Goal: Task Accomplishment & Management: Complete application form

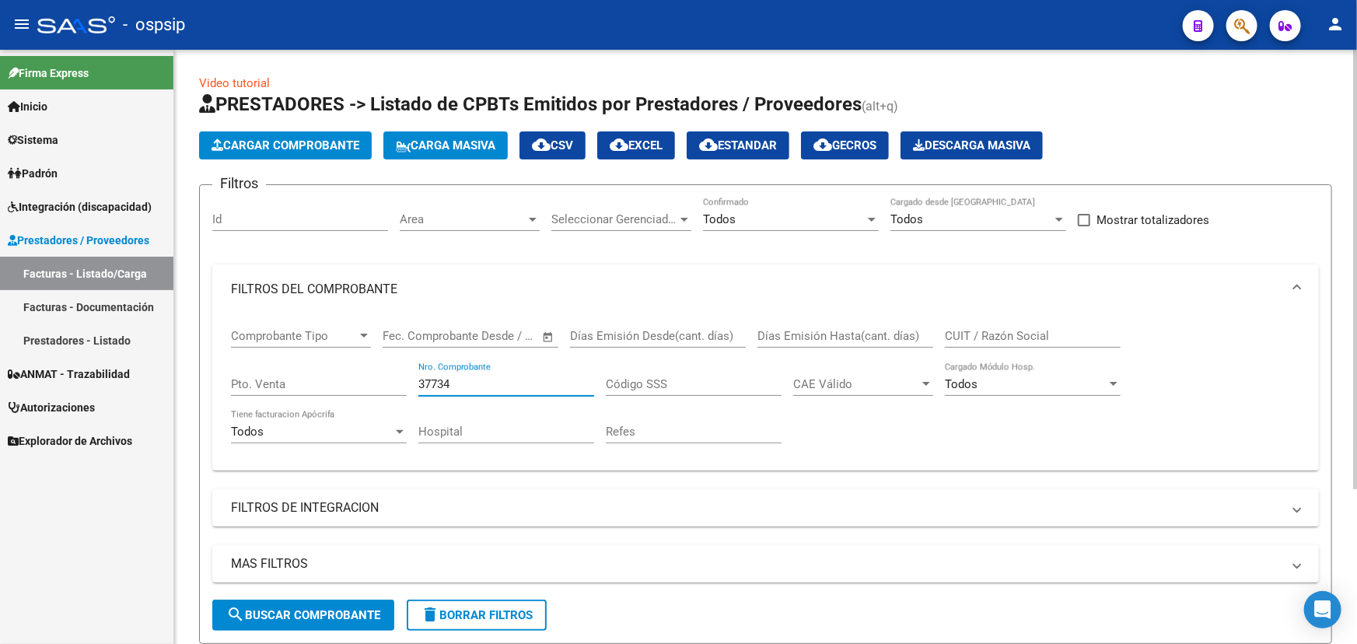
click at [433, 380] on input "37734" at bounding box center [506, 384] width 176 height 14
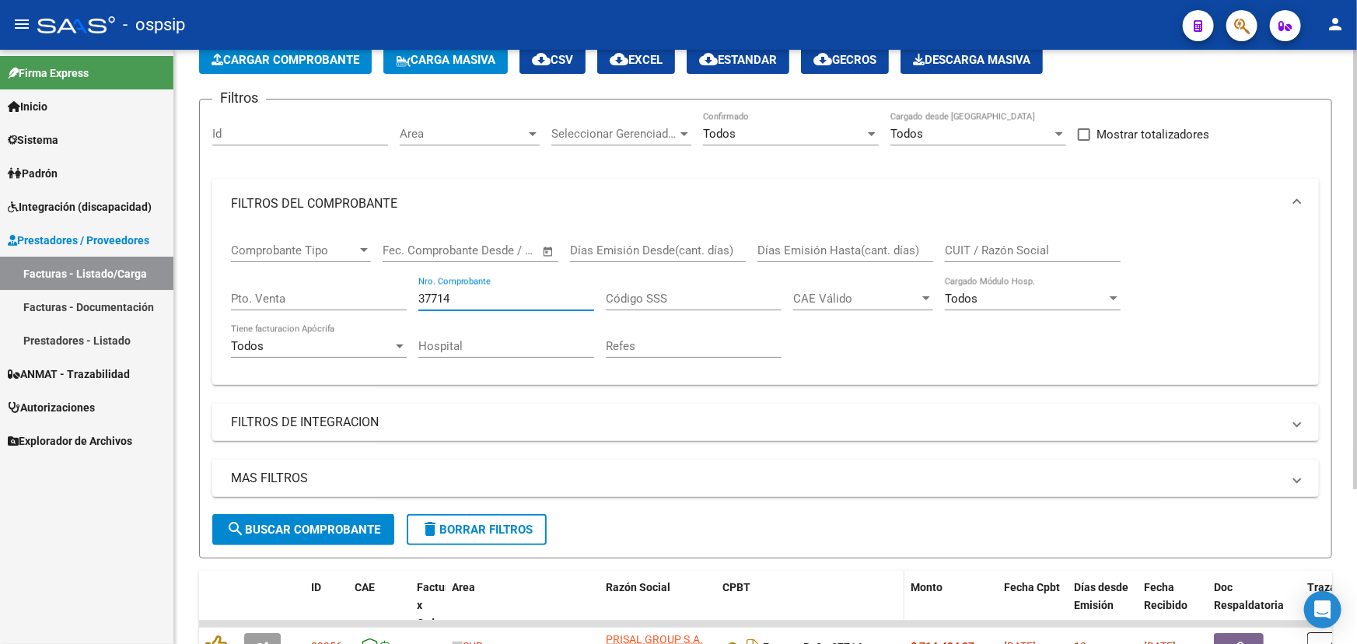
scroll to position [210, 0]
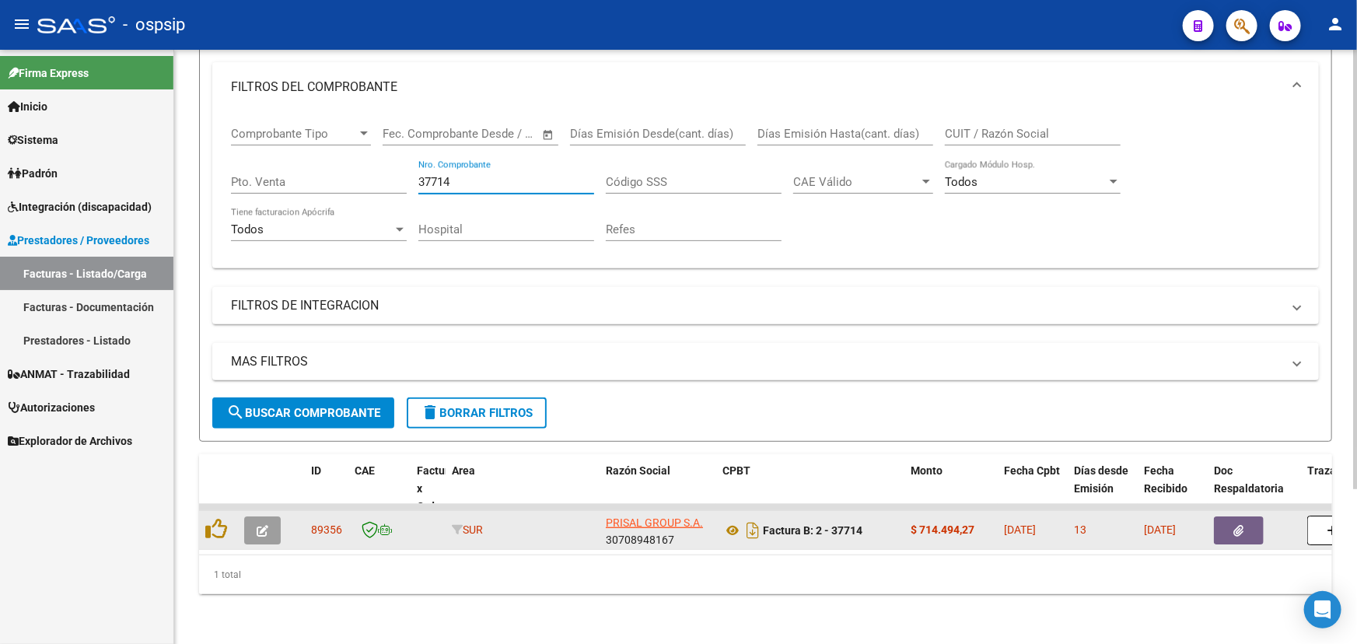
type input "37714"
click at [254, 516] on button "button" at bounding box center [262, 530] width 37 height 28
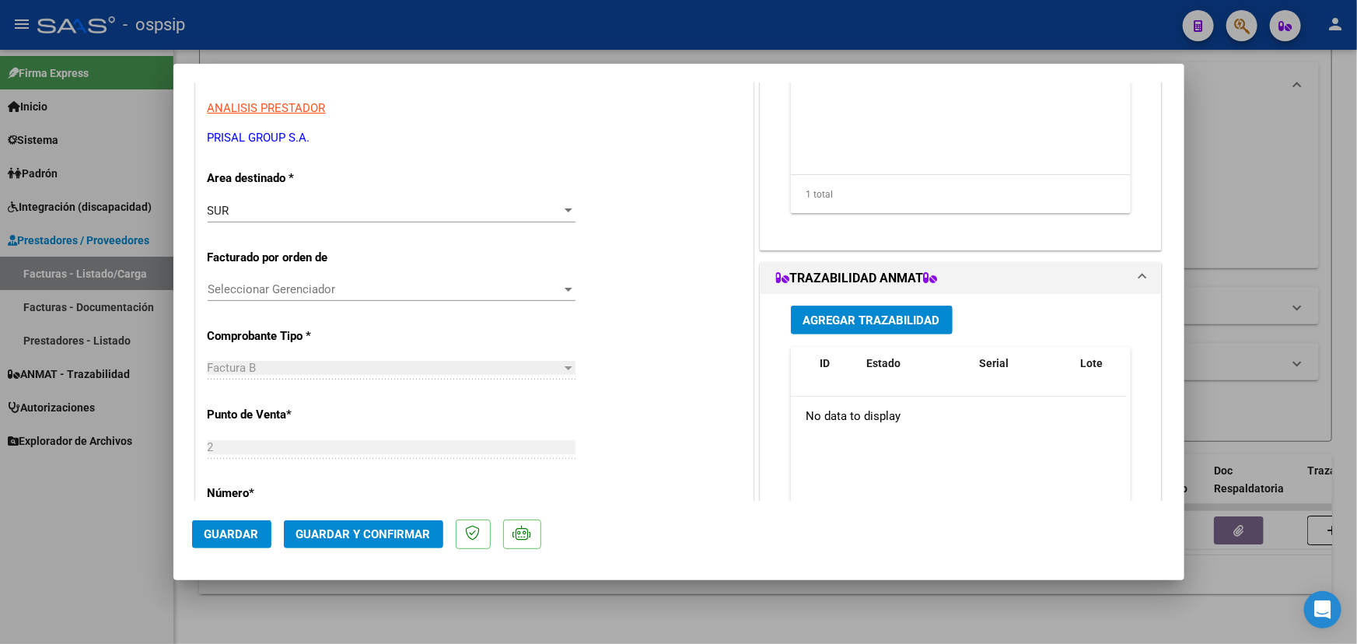
scroll to position [282, 0]
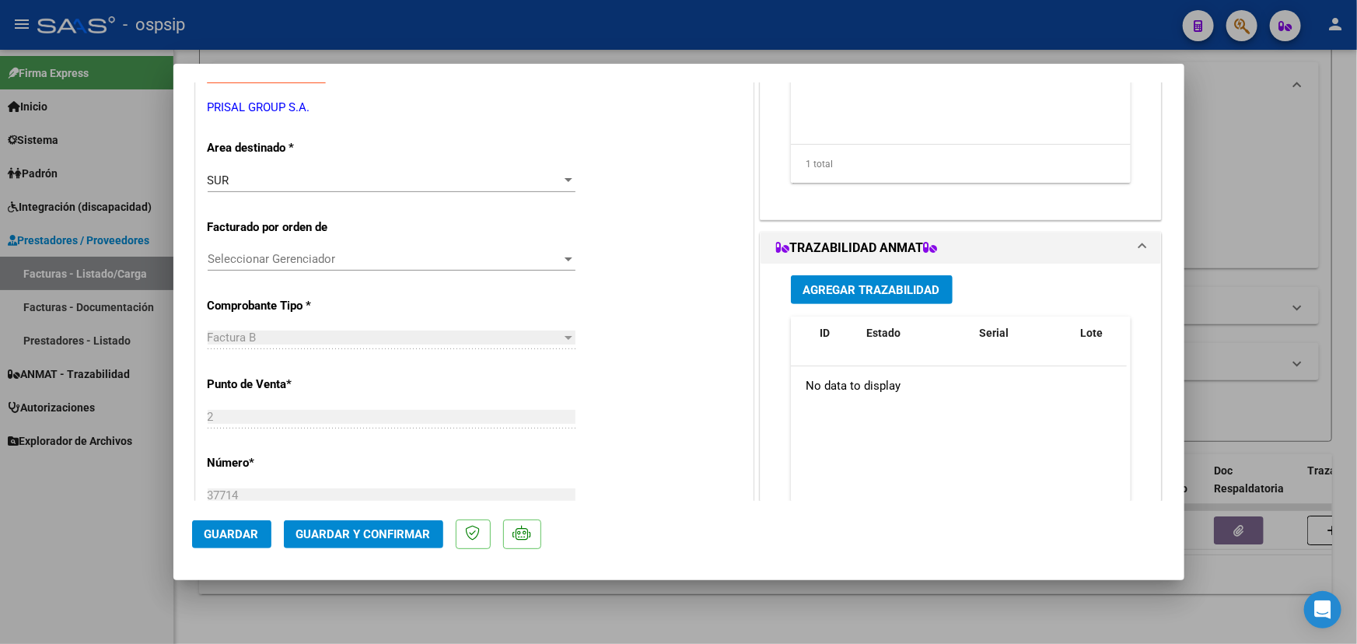
type input "$ 0,00"
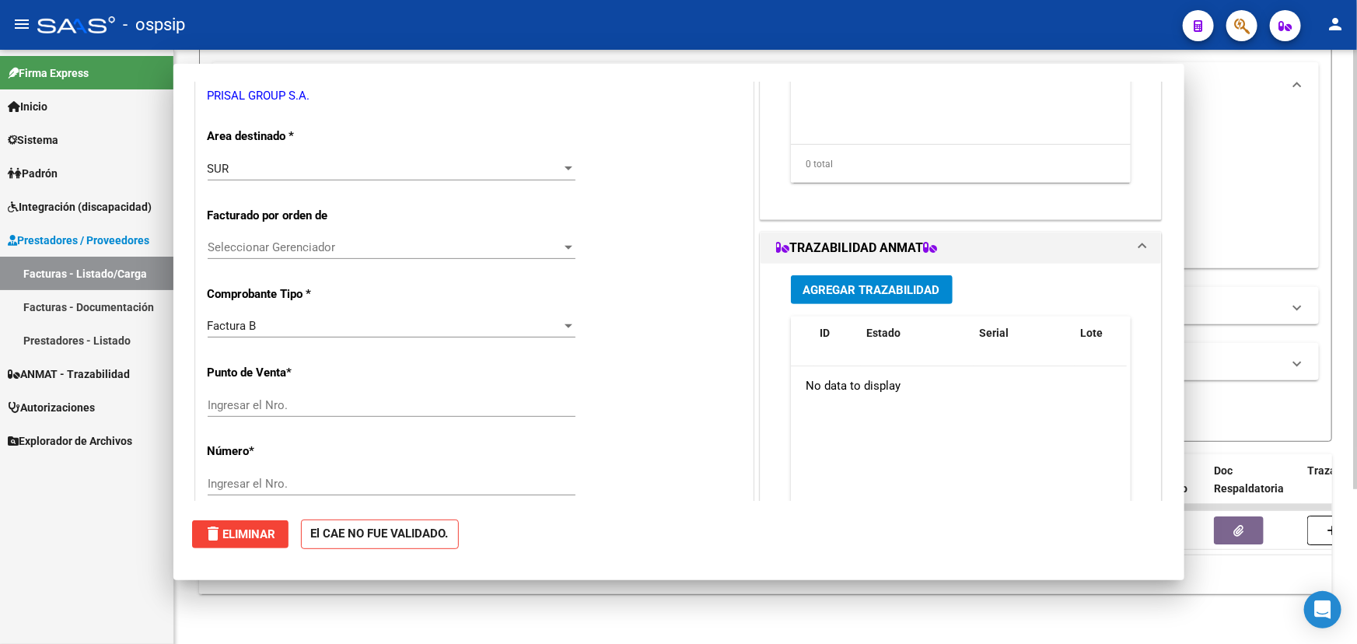
scroll to position [0, 0]
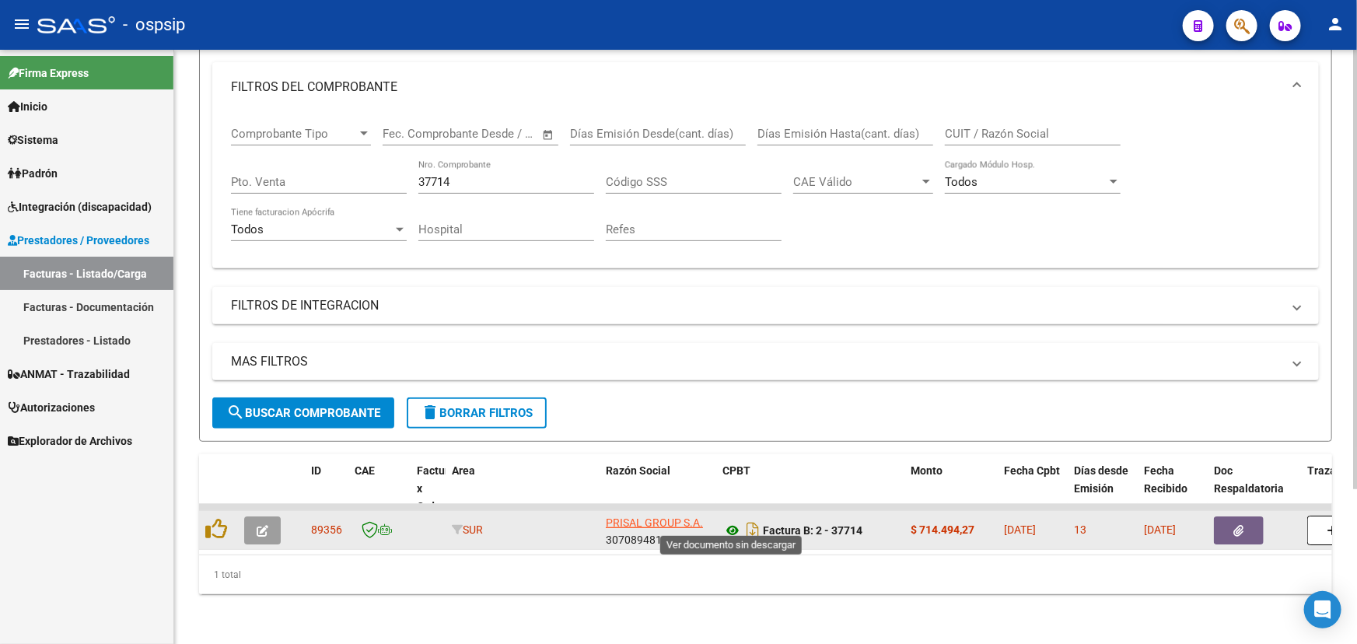
click at [728, 523] on icon at bounding box center [732, 530] width 20 height 19
click at [268, 516] on button "button" at bounding box center [262, 530] width 37 height 28
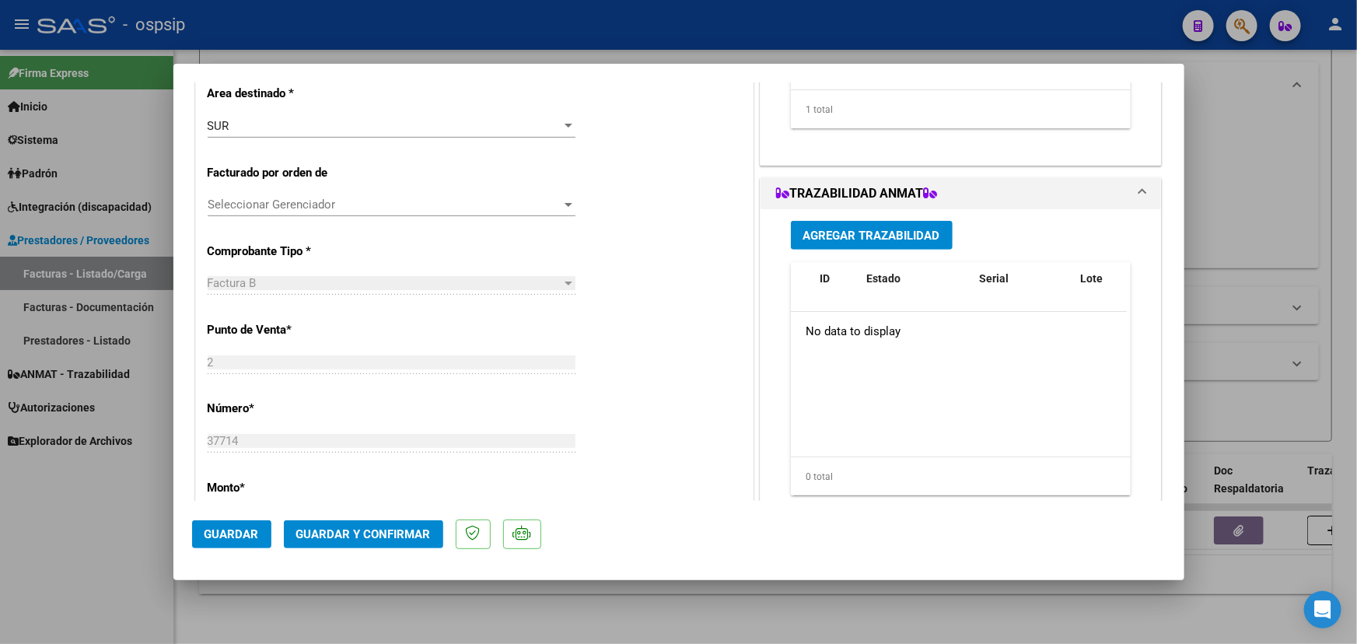
scroll to position [353, 0]
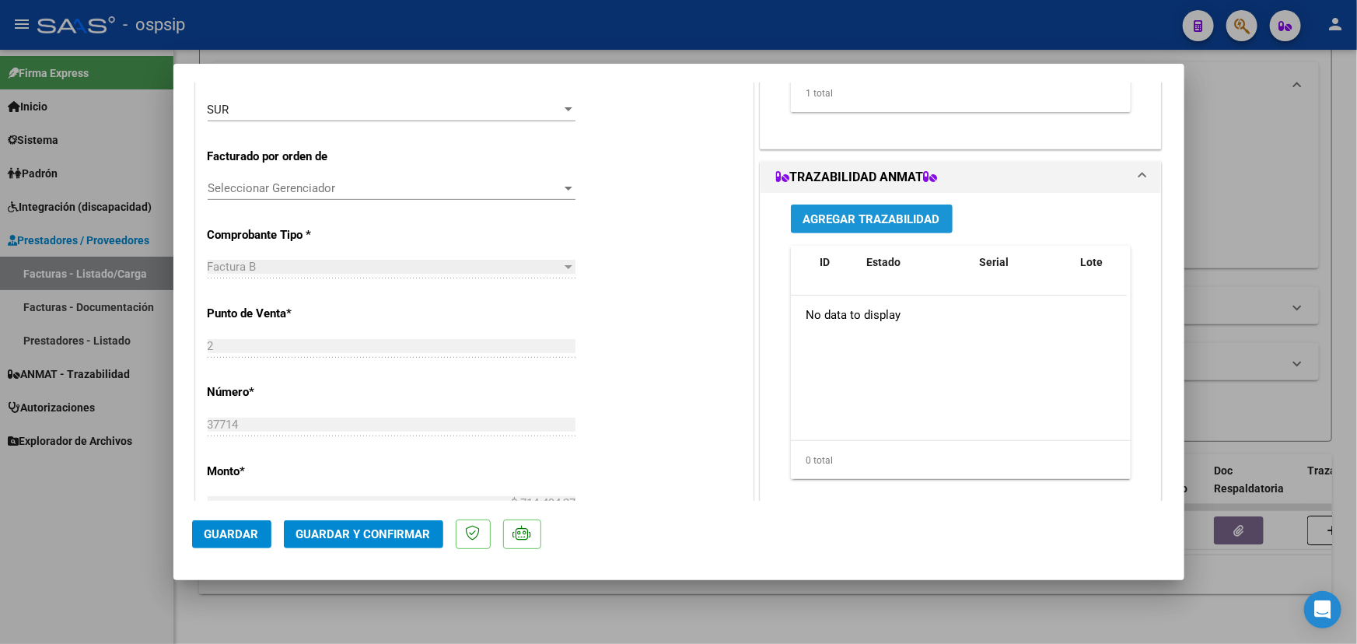
click at [840, 216] on span "Agregar Trazabilidad" at bounding box center [871, 219] width 137 height 14
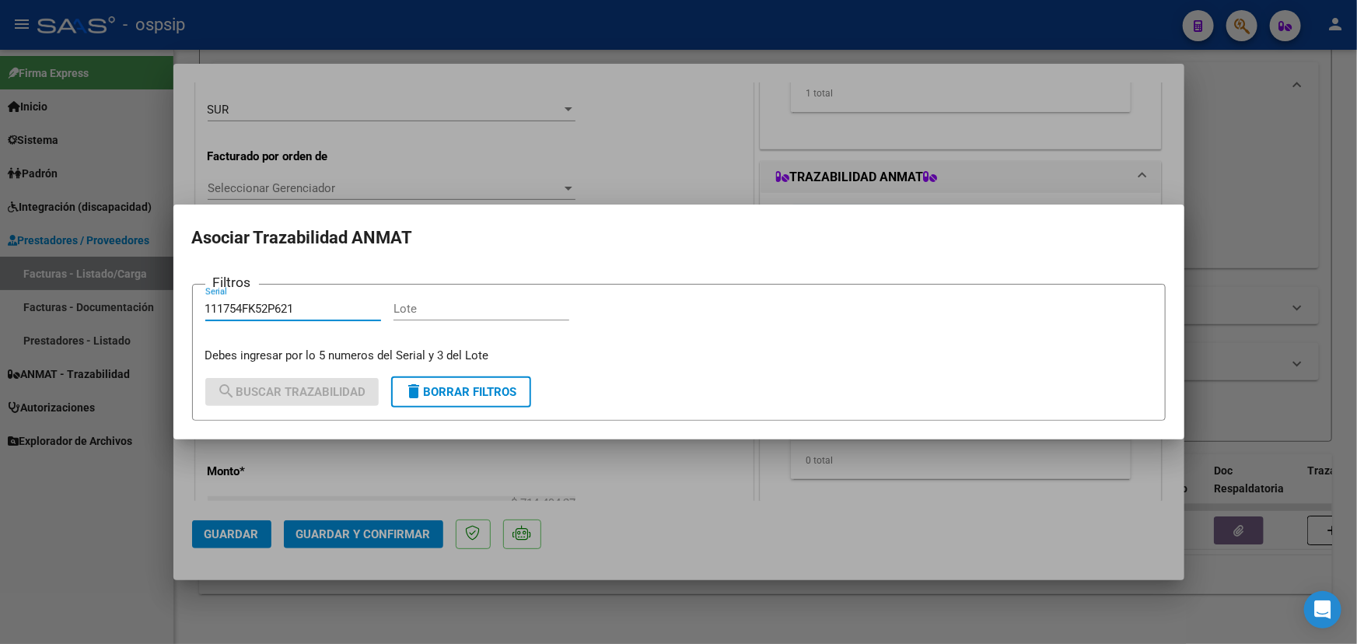
type input "111754FK52P621"
paste input "5F0066A"
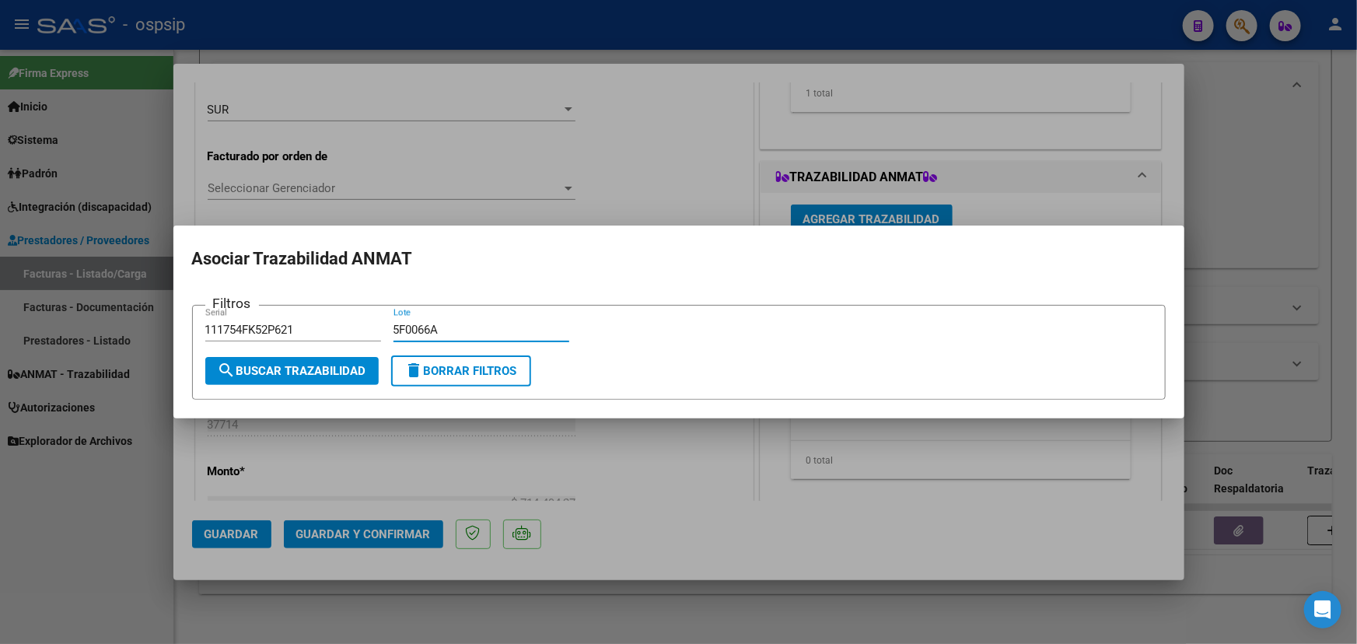
type input "5F0066A"
click at [312, 372] on span "search Buscar Trazabilidad" at bounding box center [292, 371] width 149 height 14
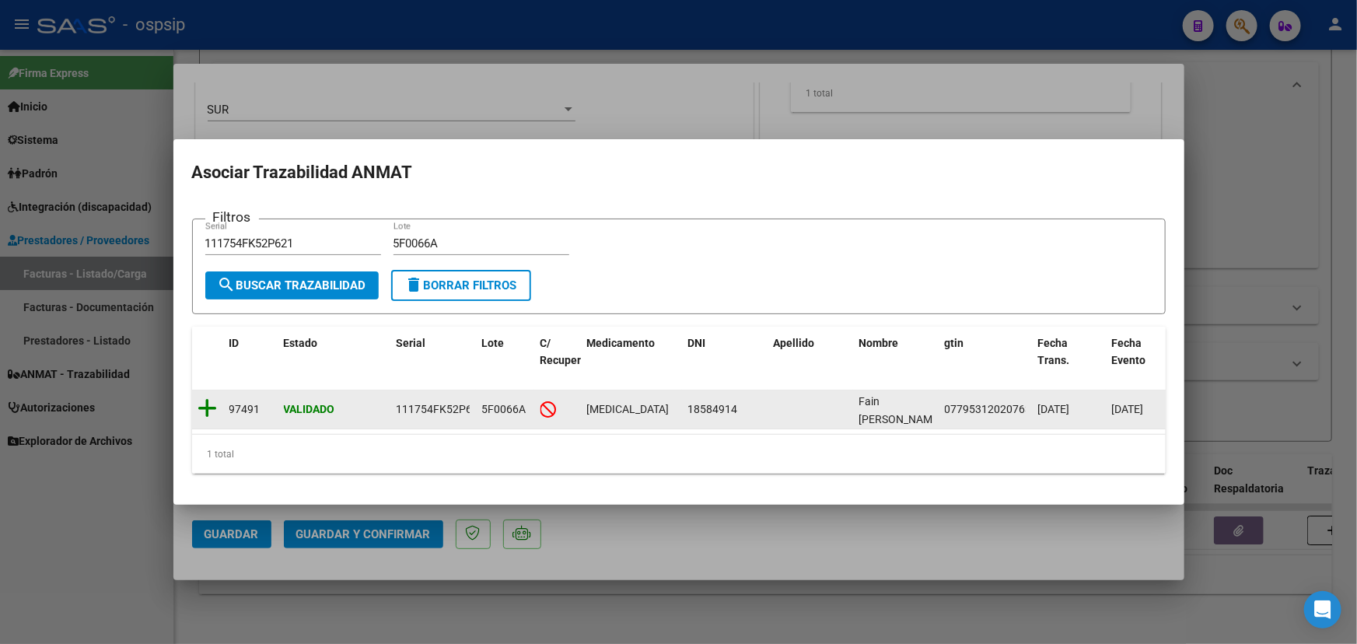
click at [210, 402] on icon at bounding box center [207, 408] width 19 height 22
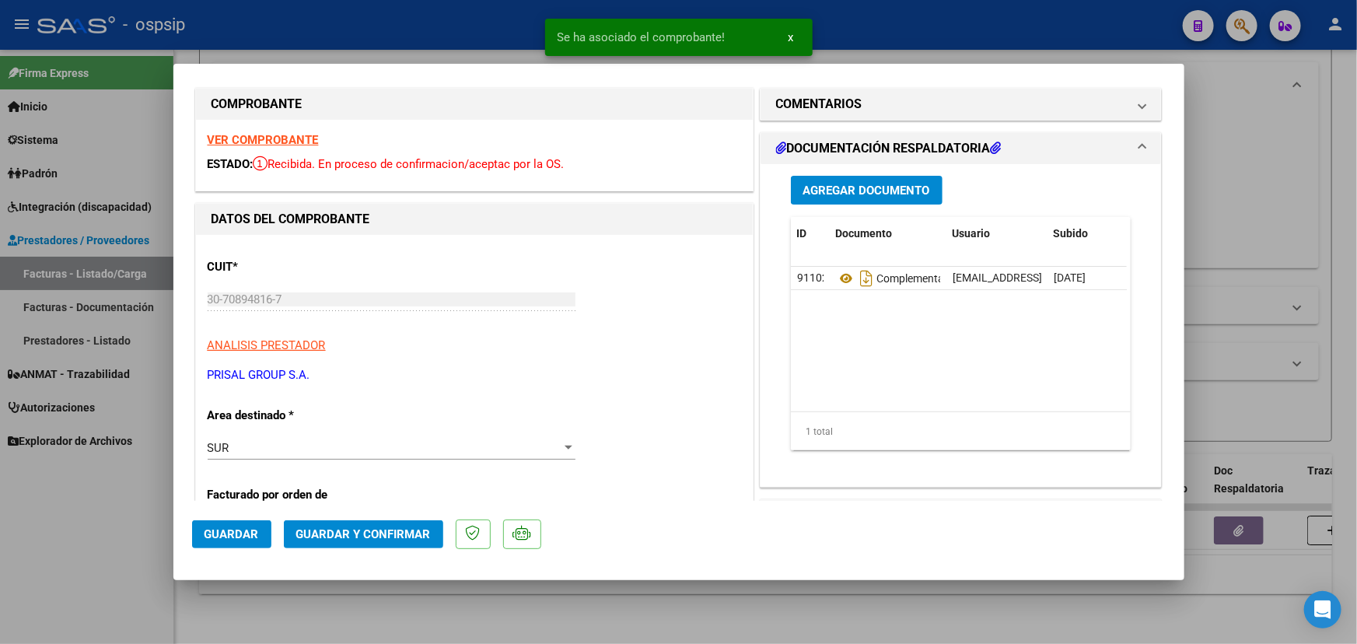
scroll to position [0, 0]
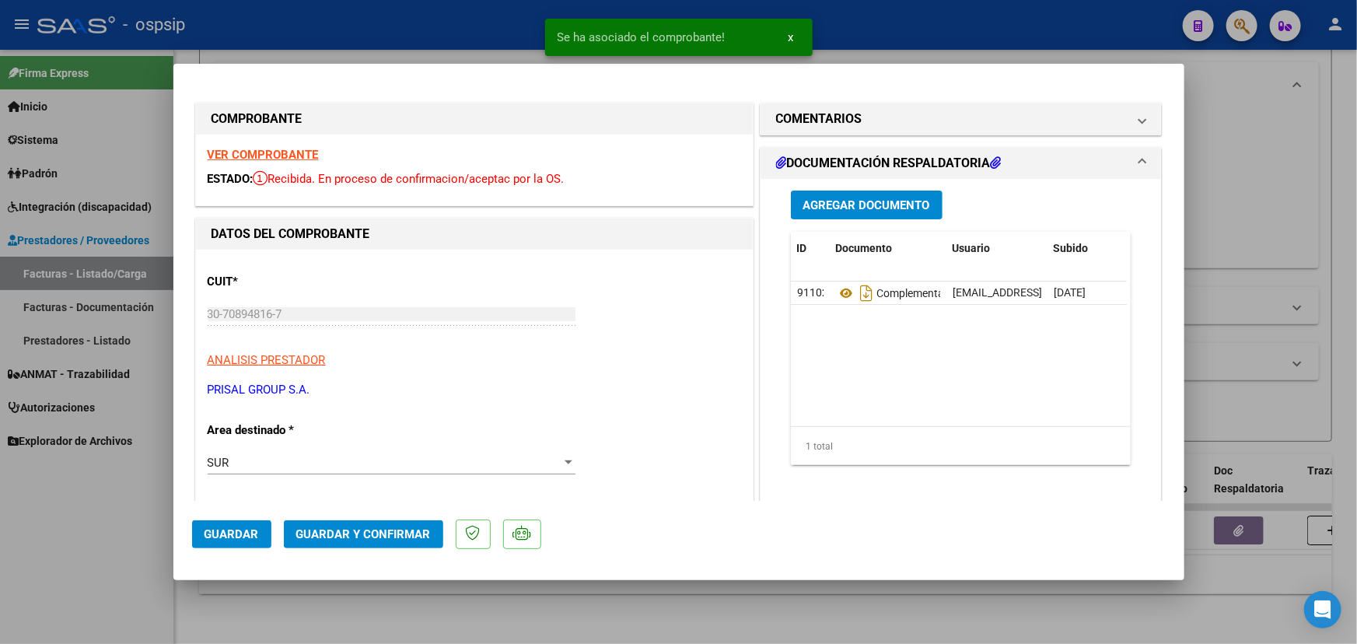
click at [360, 532] on span "Guardar y Confirmar" at bounding box center [363, 534] width 135 height 14
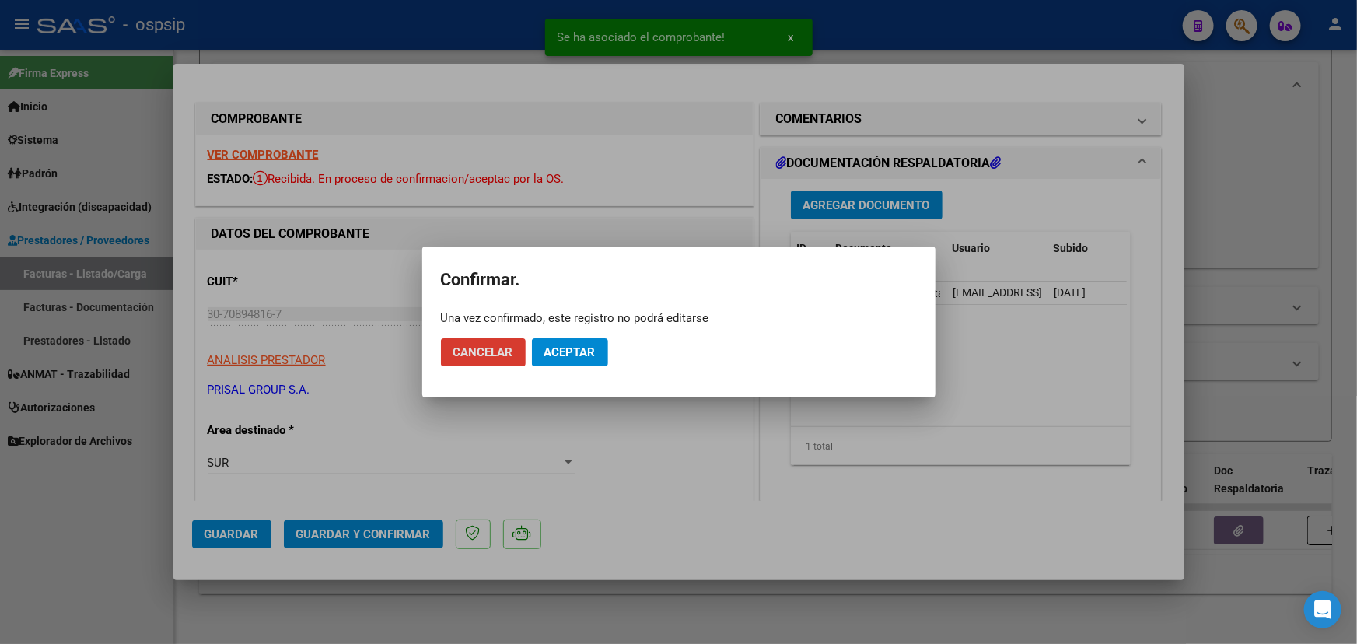
click at [582, 349] on span "Aceptar" at bounding box center [569, 352] width 51 height 14
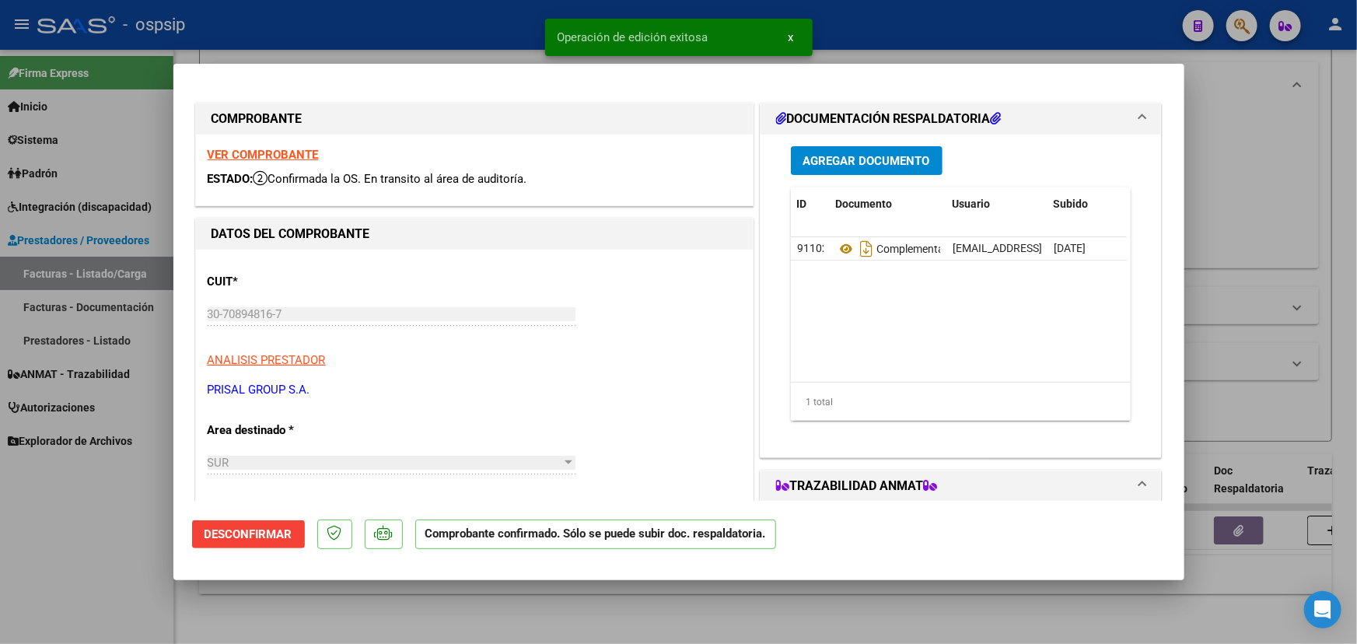
type input "$ 0,00"
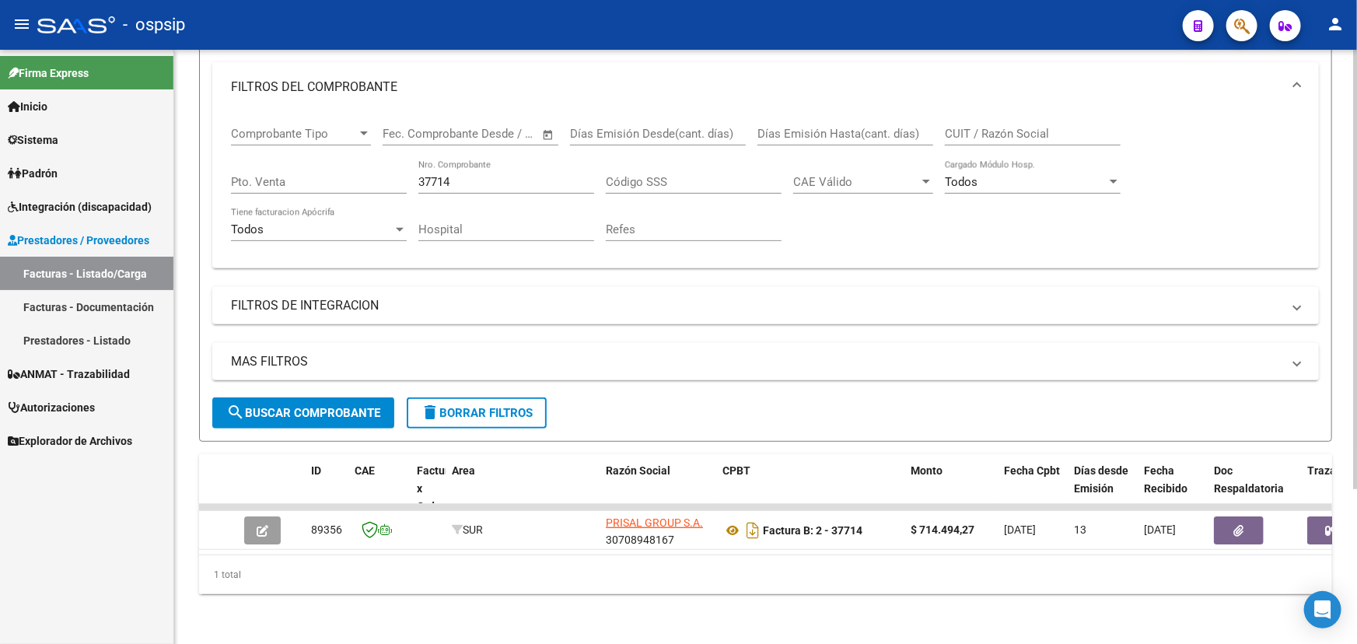
drag, startPoint x: 470, startPoint y: 171, endPoint x: 488, endPoint y: 159, distance: 20.7
click at [470, 175] on input "37714" at bounding box center [506, 182] width 176 height 14
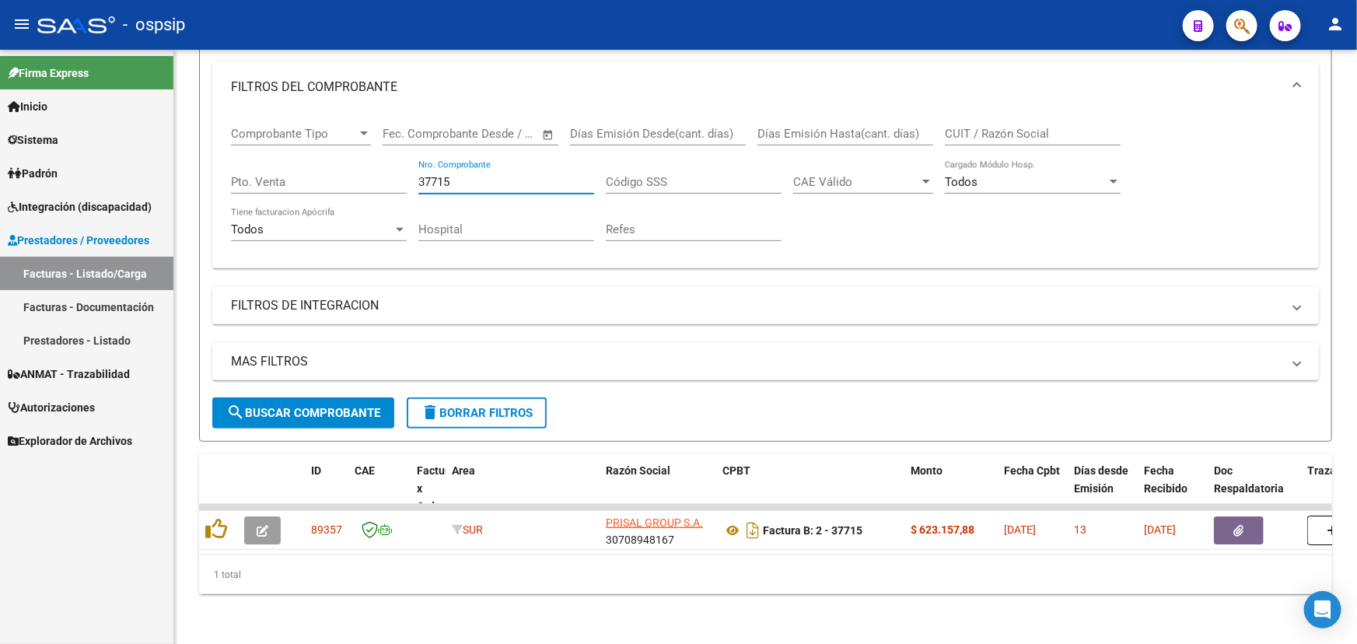
type input "37715"
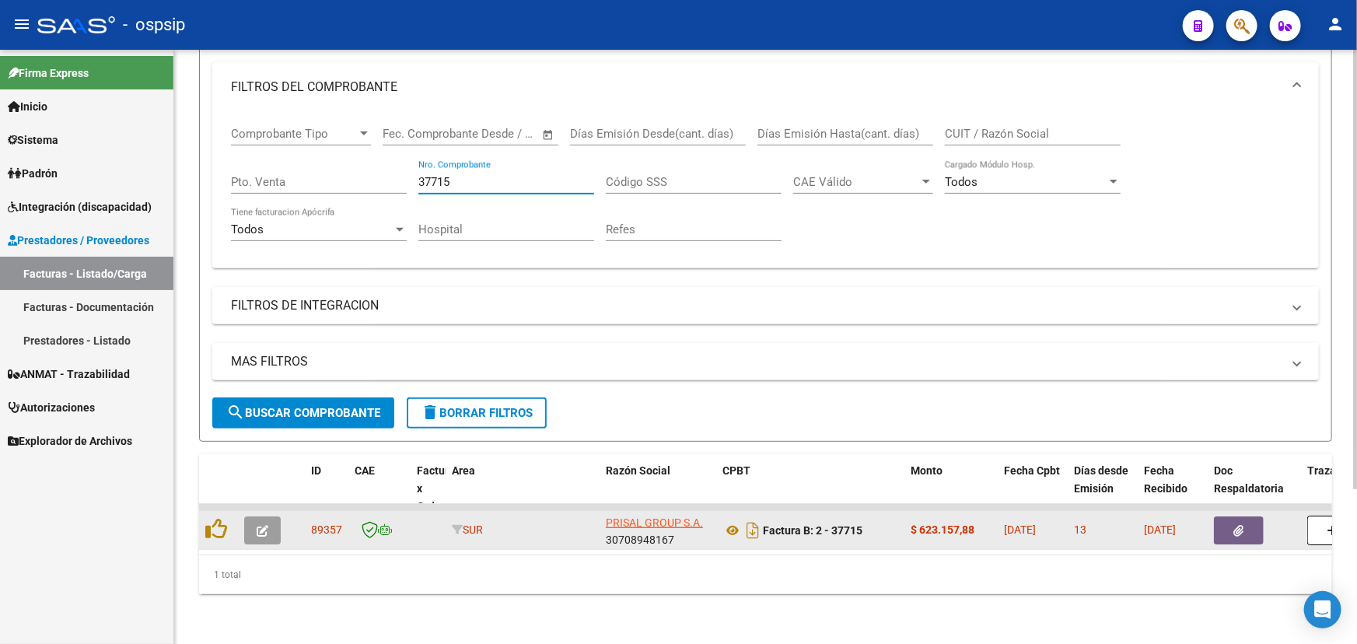
click at [1225, 516] on button "button" at bounding box center [1239, 530] width 50 height 28
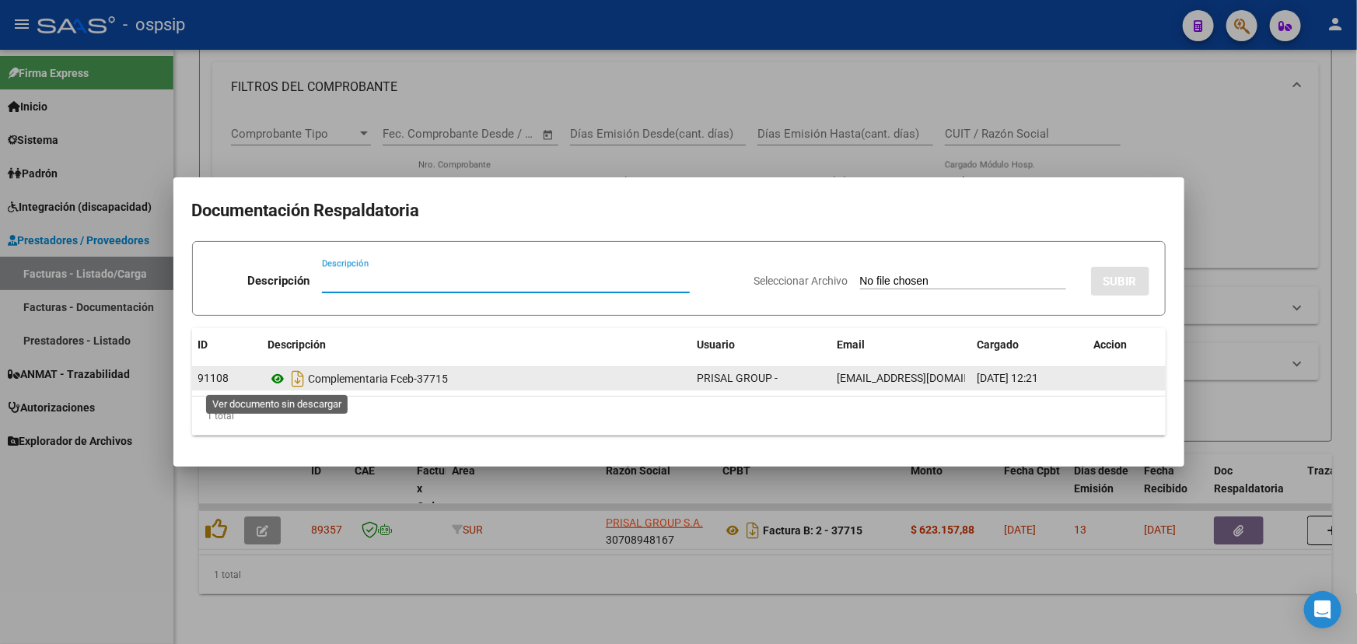
click at [280, 379] on icon at bounding box center [278, 378] width 20 height 19
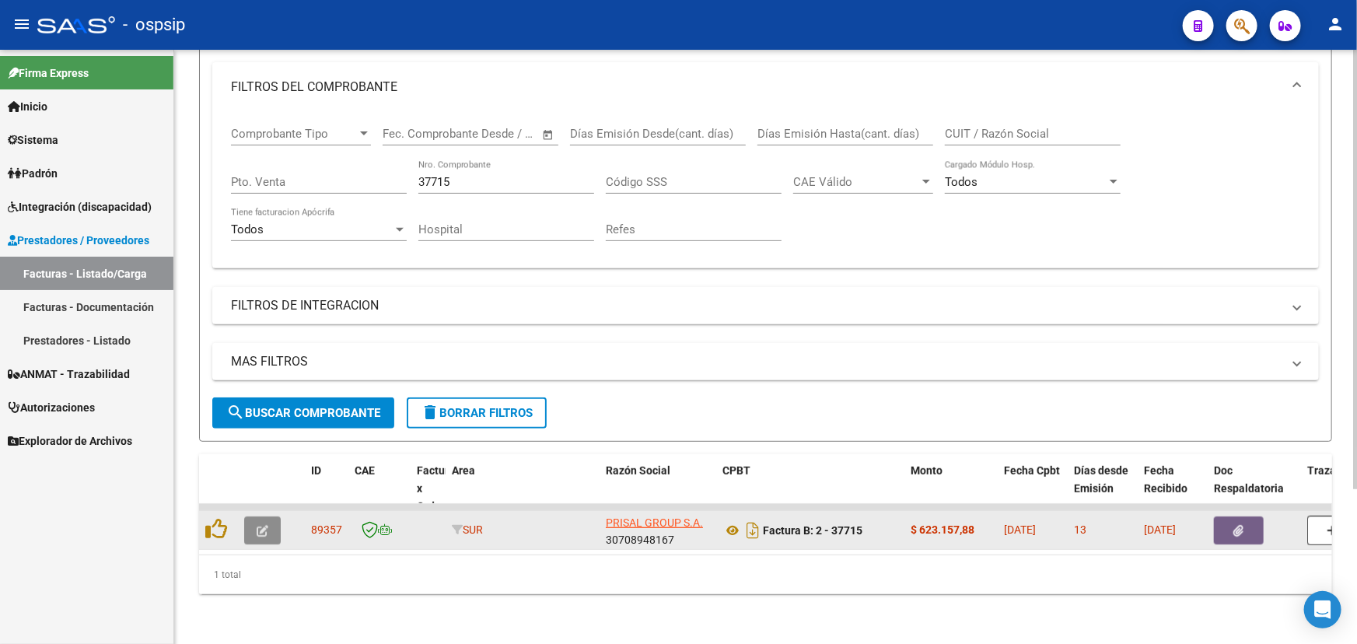
click at [259, 525] on icon "button" at bounding box center [263, 531] width 12 height 12
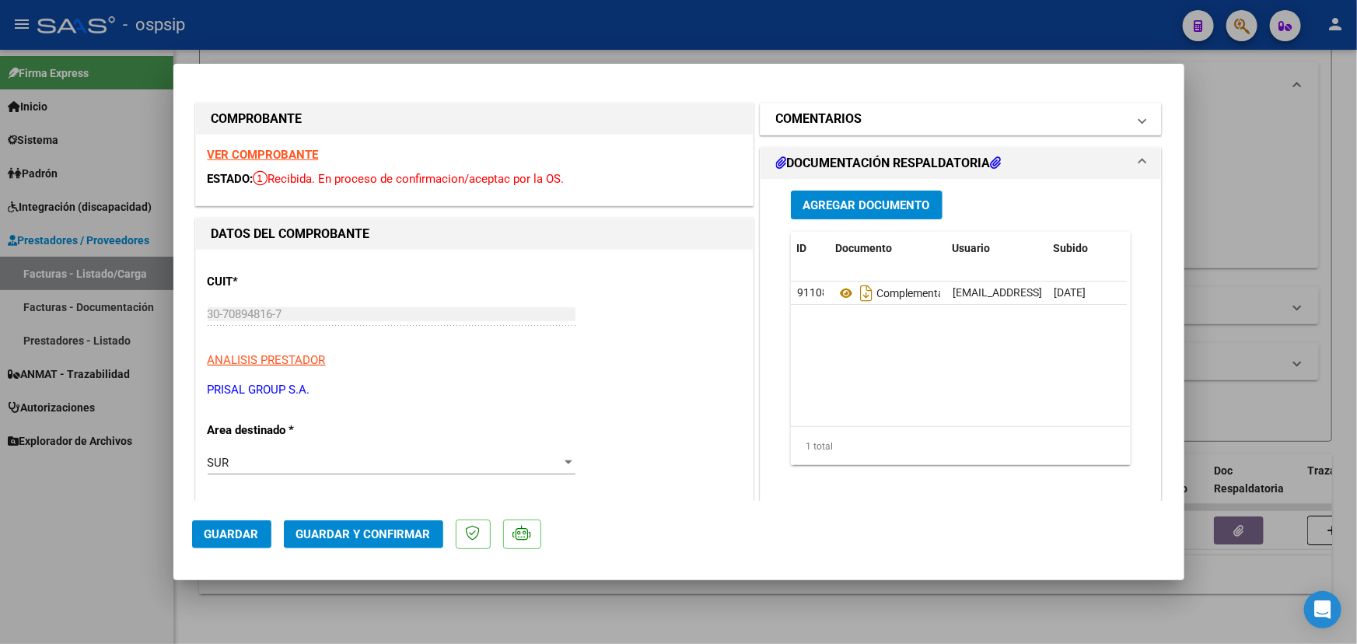
click at [857, 110] on mat-panel-title "COMENTARIOS" at bounding box center [951, 119] width 351 height 19
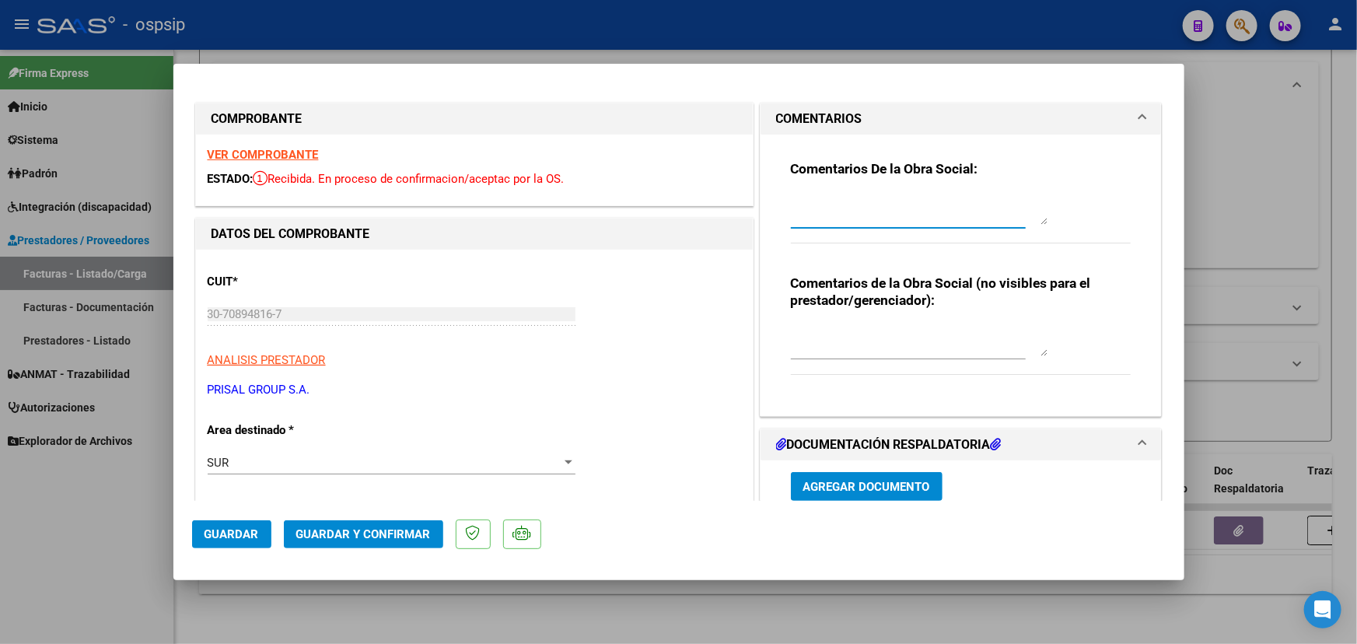
click at [866, 202] on textarea at bounding box center [919, 209] width 257 height 31
type textarea "Se solicita Nota de Crédito. Solo se entregó 1 unidad."
click at [231, 529] on span "Guardar" at bounding box center [232, 534] width 54 height 14
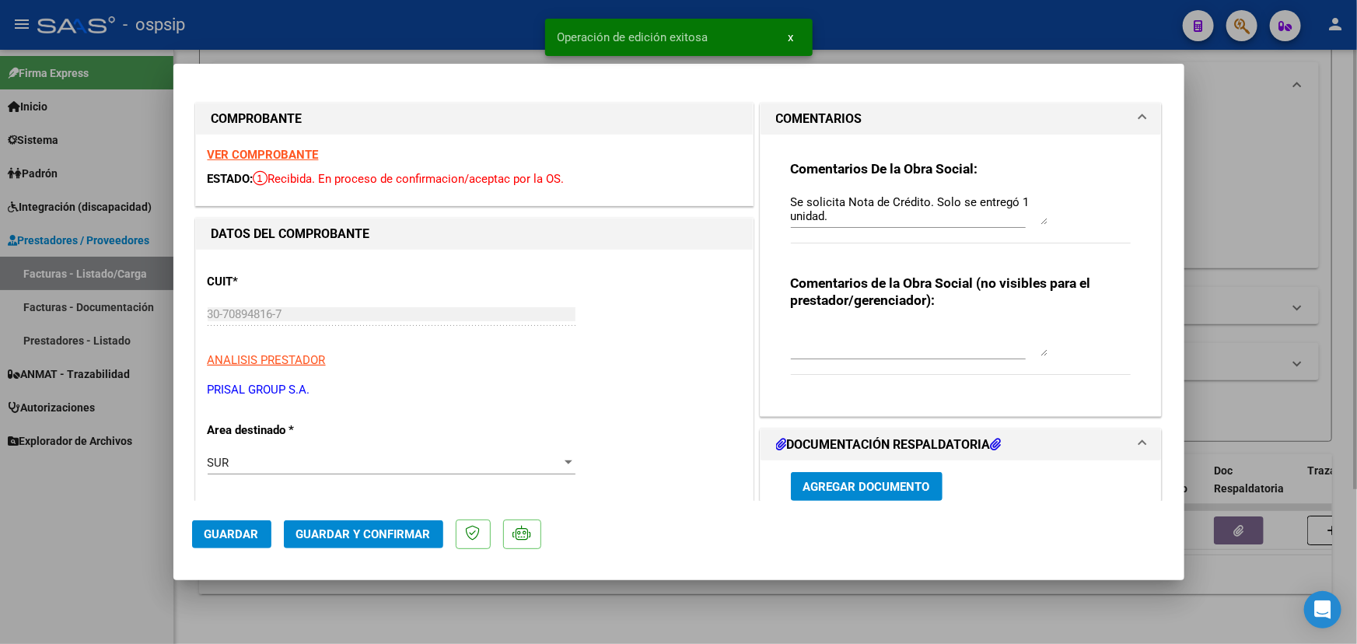
type input "$ 0,00"
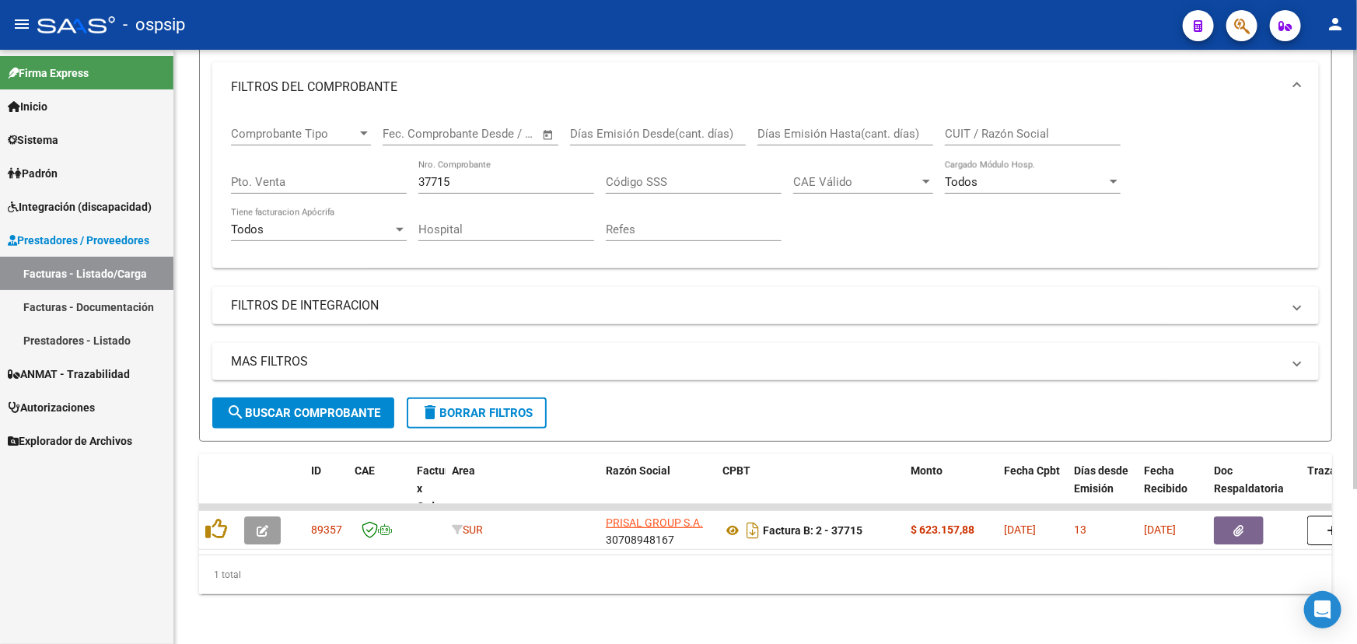
click at [434, 175] on input "37715" at bounding box center [506, 182] width 176 height 14
drag, startPoint x: 434, startPoint y: 175, endPoint x: 565, endPoint y: 164, distance: 131.9
click at [435, 176] on input "37715" at bounding box center [506, 182] width 176 height 14
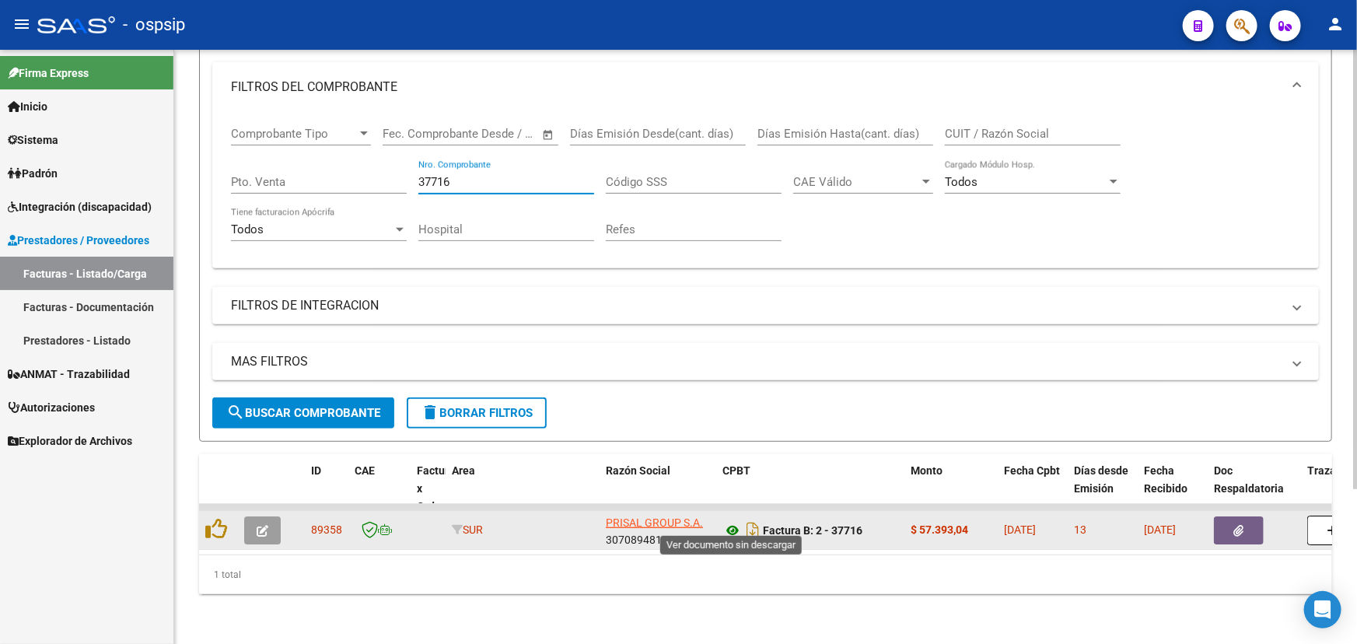
type input "37716"
click at [724, 521] on icon at bounding box center [732, 530] width 20 height 19
click at [266, 525] on icon "button" at bounding box center [263, 531] width 12 height 12
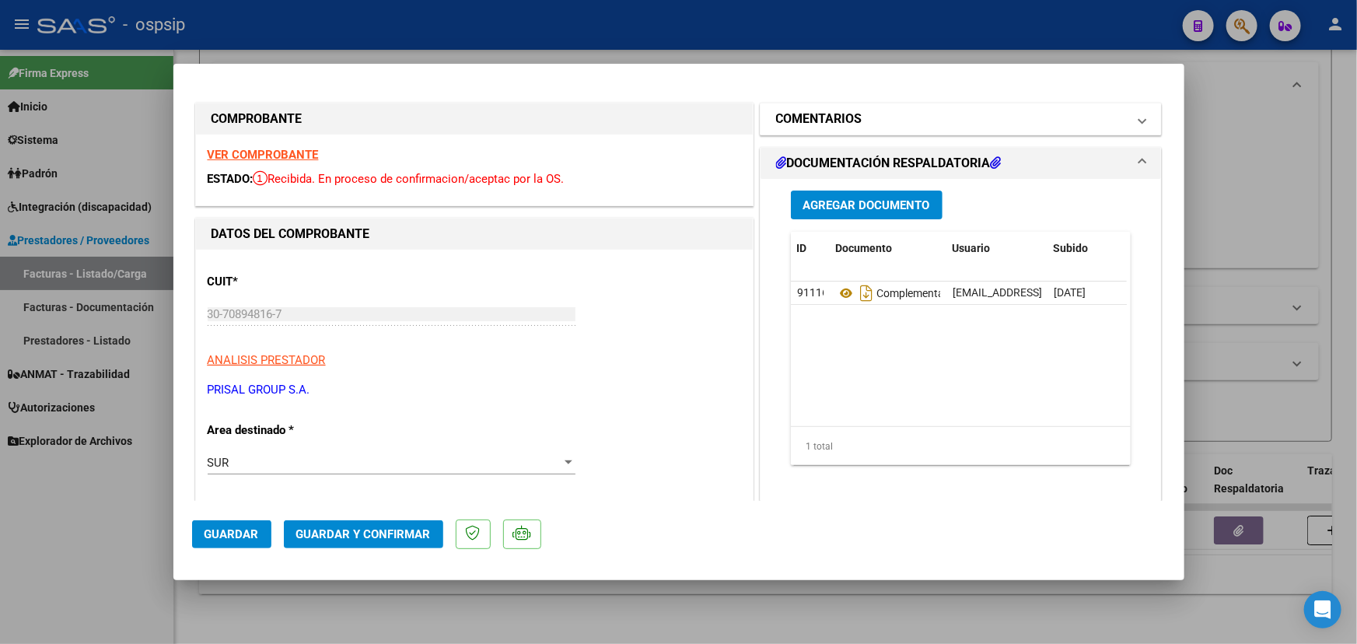
click at [859, 114] on mat-panel-title "COMENTARIOS" at bounding box center [951, 119] width 351 height 19
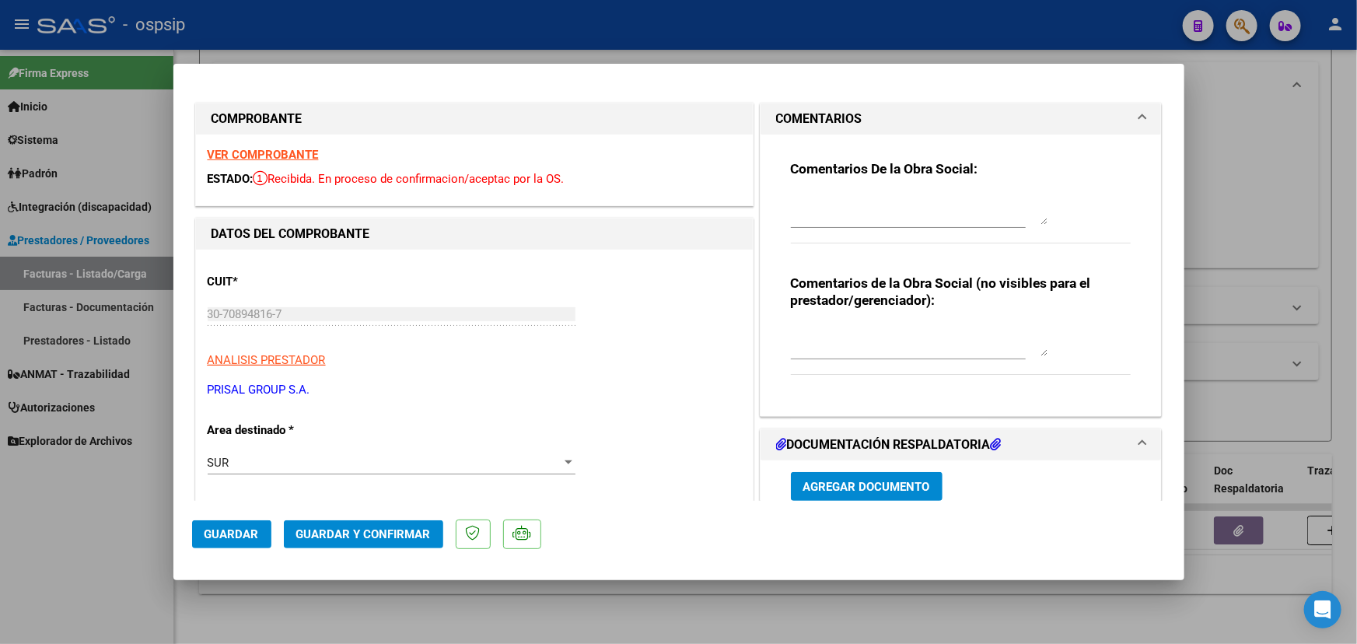
click at [871, 338] on textarea at bounding box center [919, 340] width 257 height 31
type textarea "m"
type textarea "MEDICACION NO TRAZABLE"
click at [219, 525] on button "Guardar" at bounding box center [231, 534] width 79 height 28
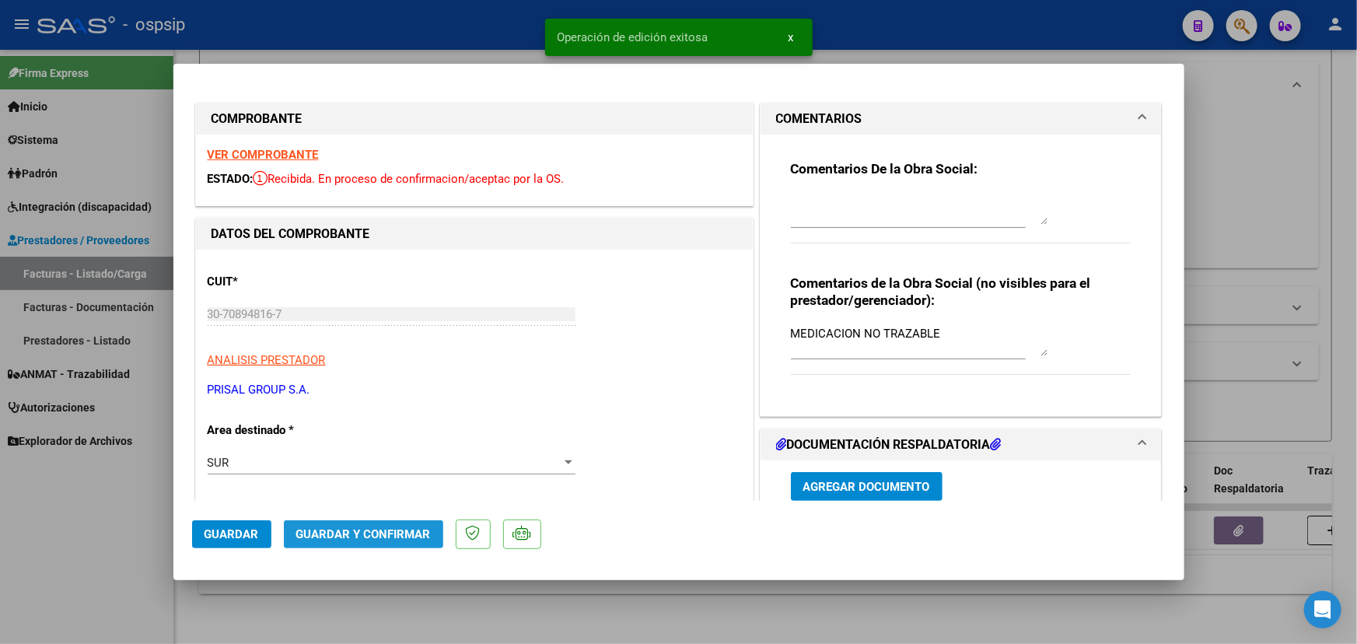
click at [399, 524] on button "Guardar y Confirmar" at bounding box center [363, 534] width 159 height 28
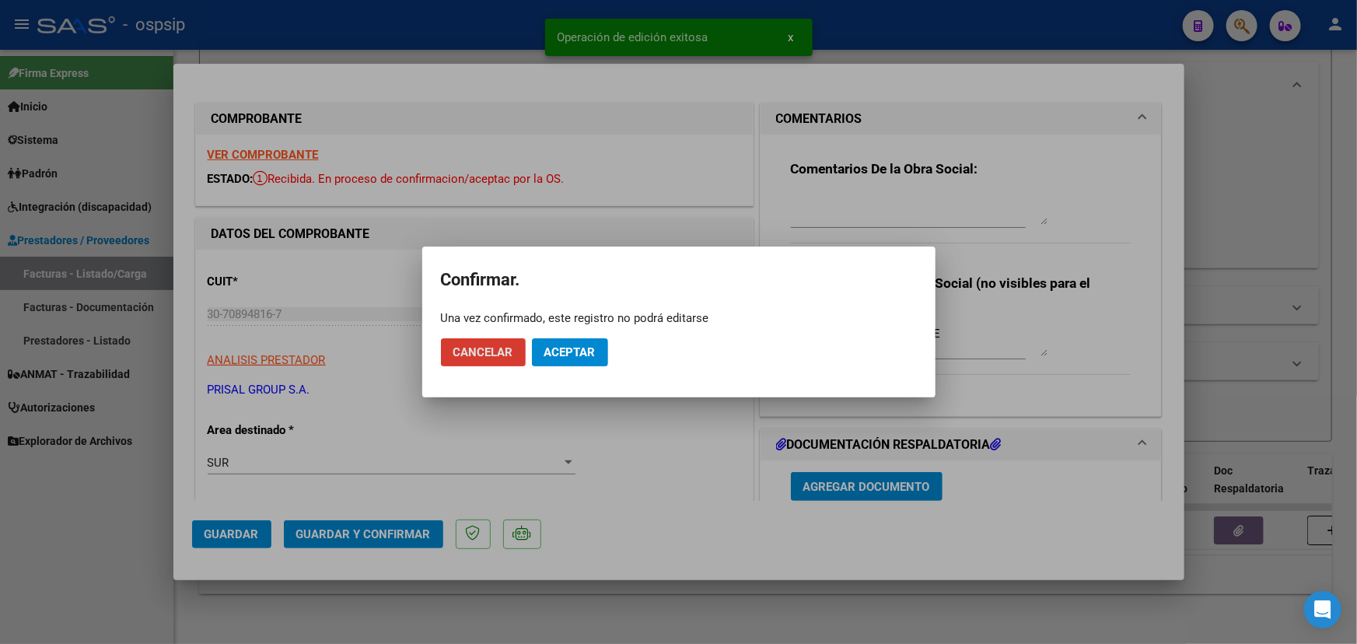
click at [588, 367] on mat-dialog-actions "Cancelar Aceptar" at bounding box center [679, 352] width 476 height 53
click at [594, 342] on button "Aceptar" at bounding box center [570, 352] width 76 height 28
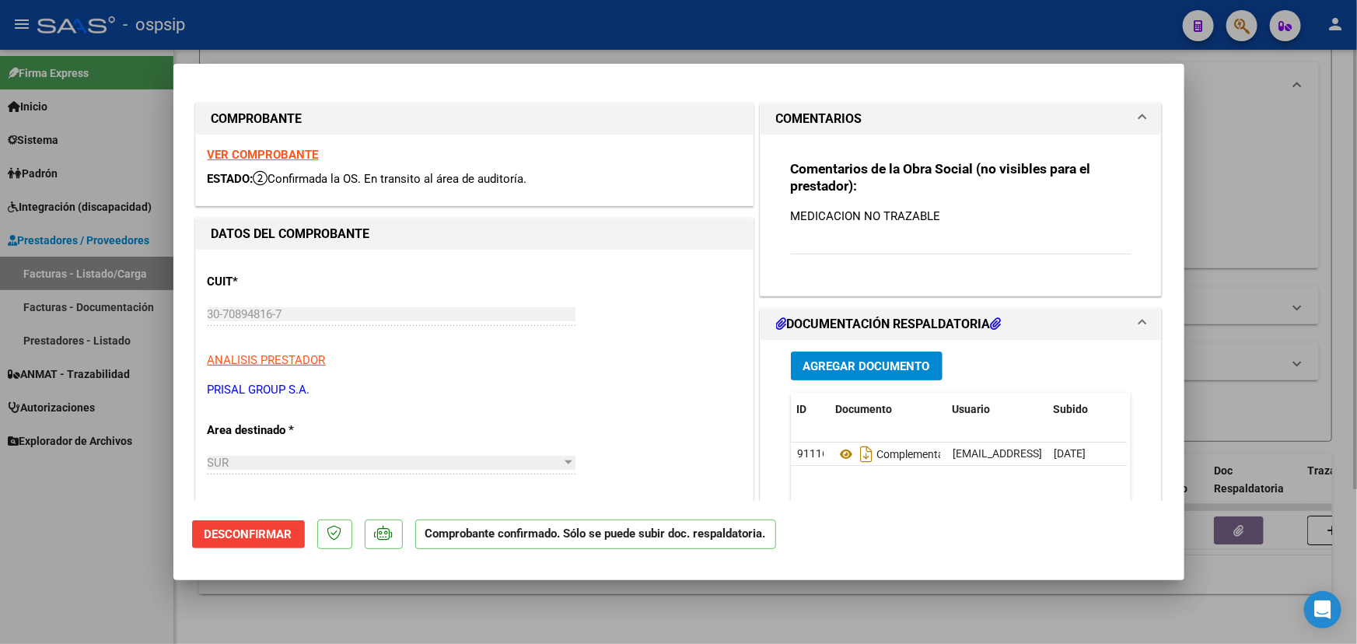
type input "$ 0,00"
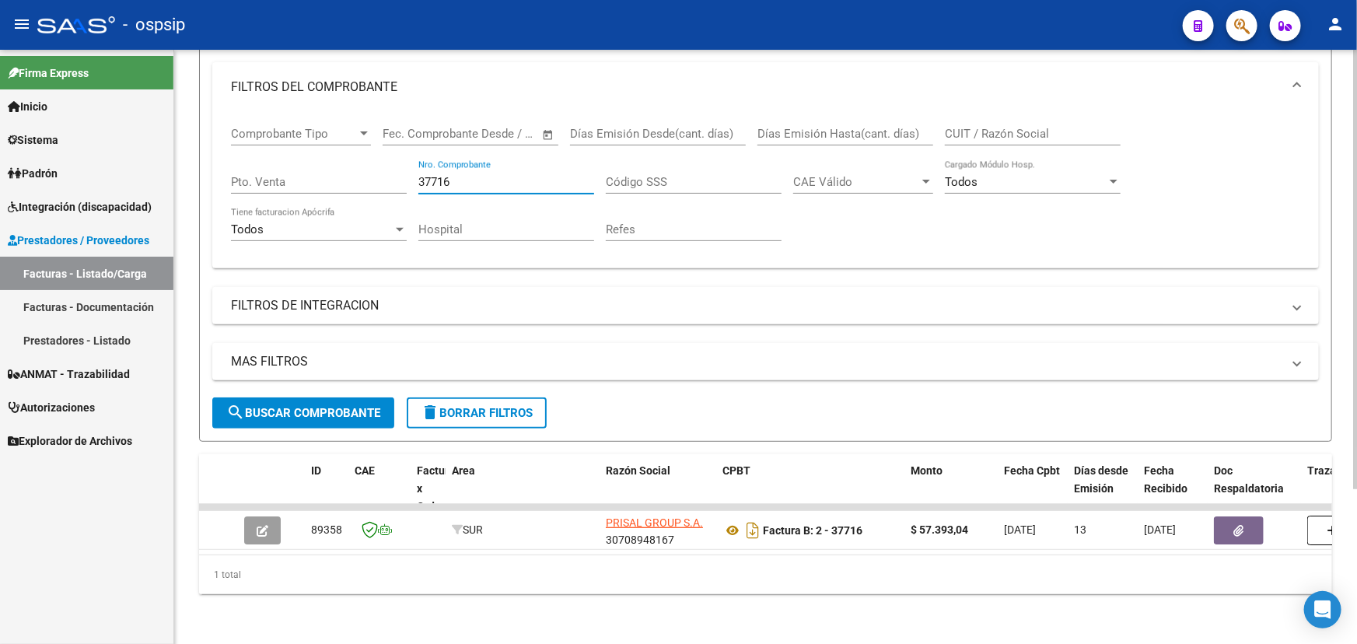
click at [437, 175] on input "37716" at bounding box center [506, 182] width 176 height 14
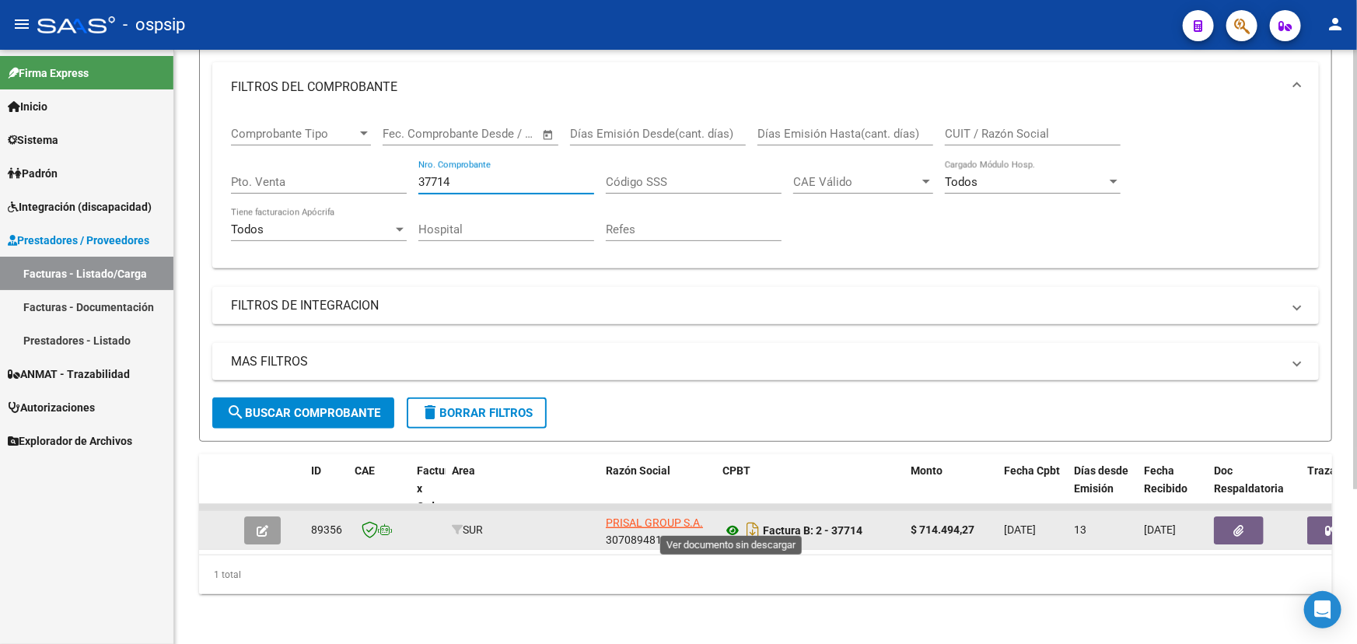
click at [732, 522] on icon at bounding box center [732, 530] width 20 height 19
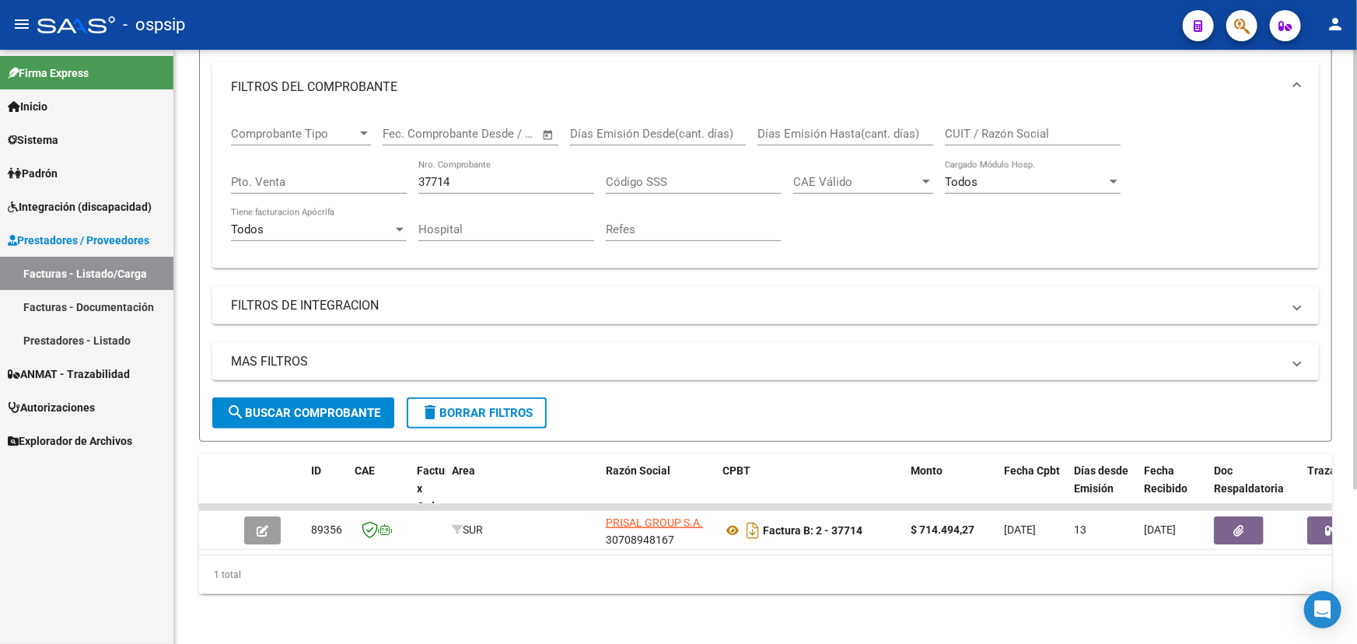
click at [478, 175] on input "37714" at bounding box center [506, 182] width 176 height 14
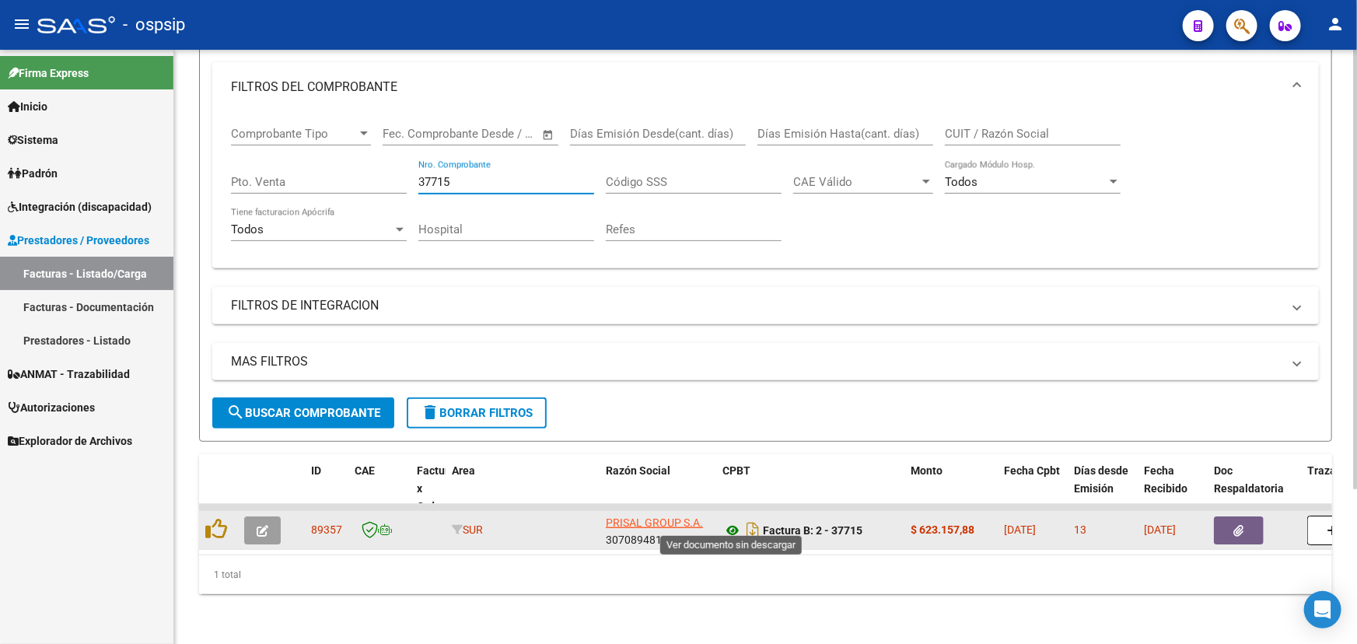
click at [729, 521] on icon at bounding box center [732, 530] width 20 height 19
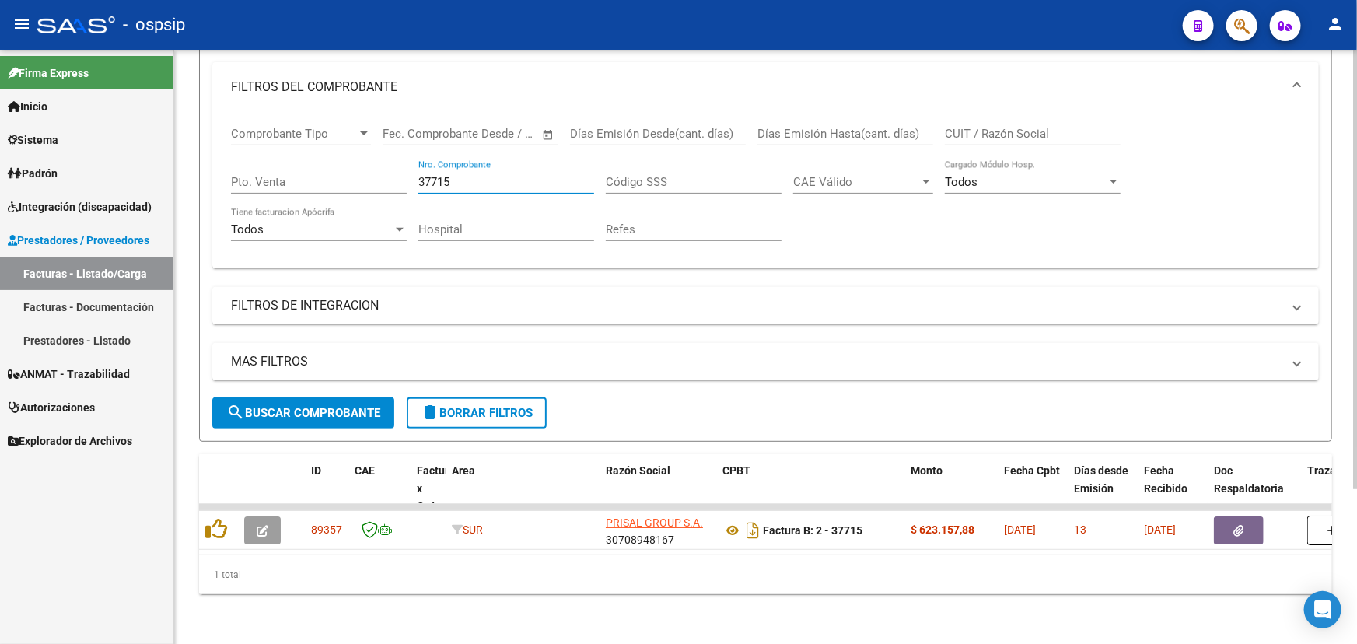
click at [456, 176] on input "37715" at bounding box center [506, 182] width 176 height 14
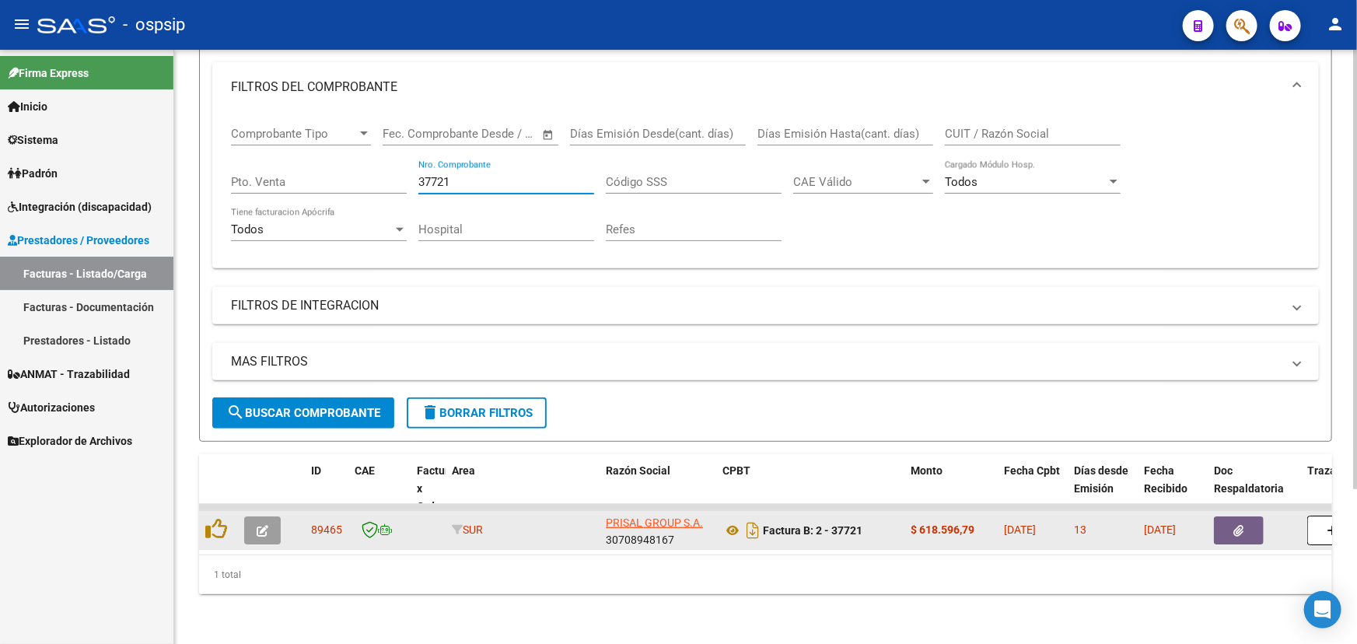
type input "37721"
click at [1236, 525] on icon "button" at bounding box center [1239, 531] width 10 height 12
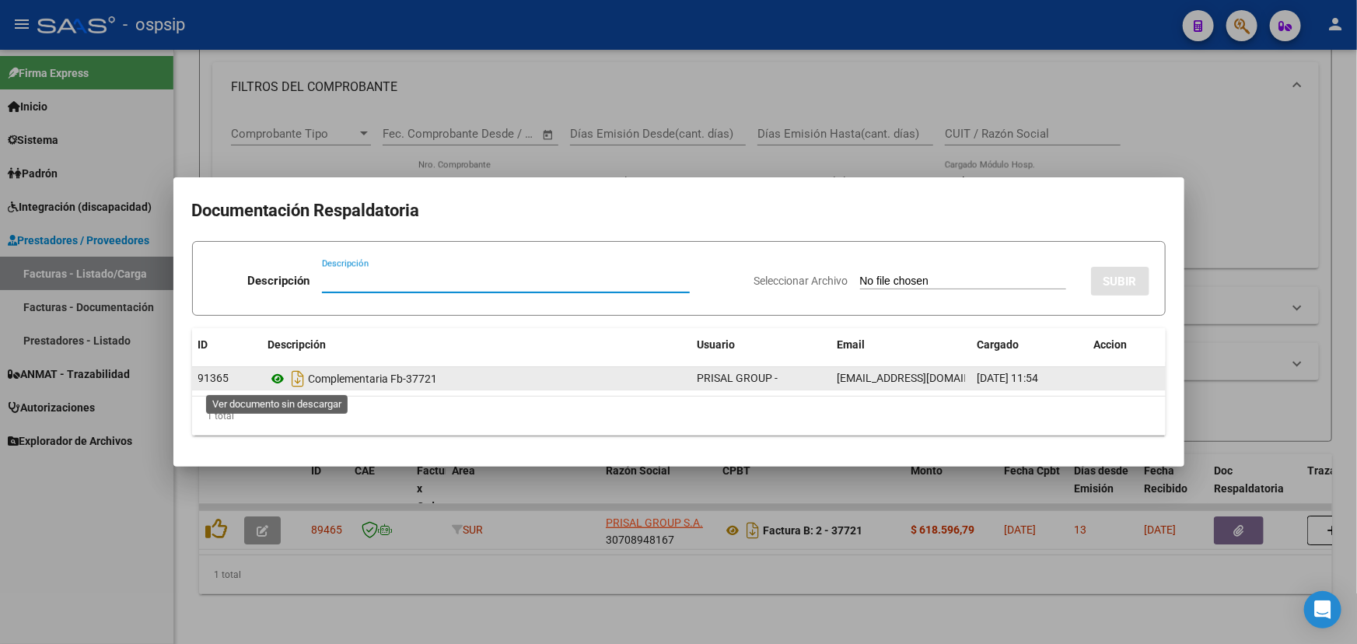
click at [276, 376] on icon at bounding box center [278, 378] width 20 height 19
